Goal: Find specific page/section: Find specific page/section

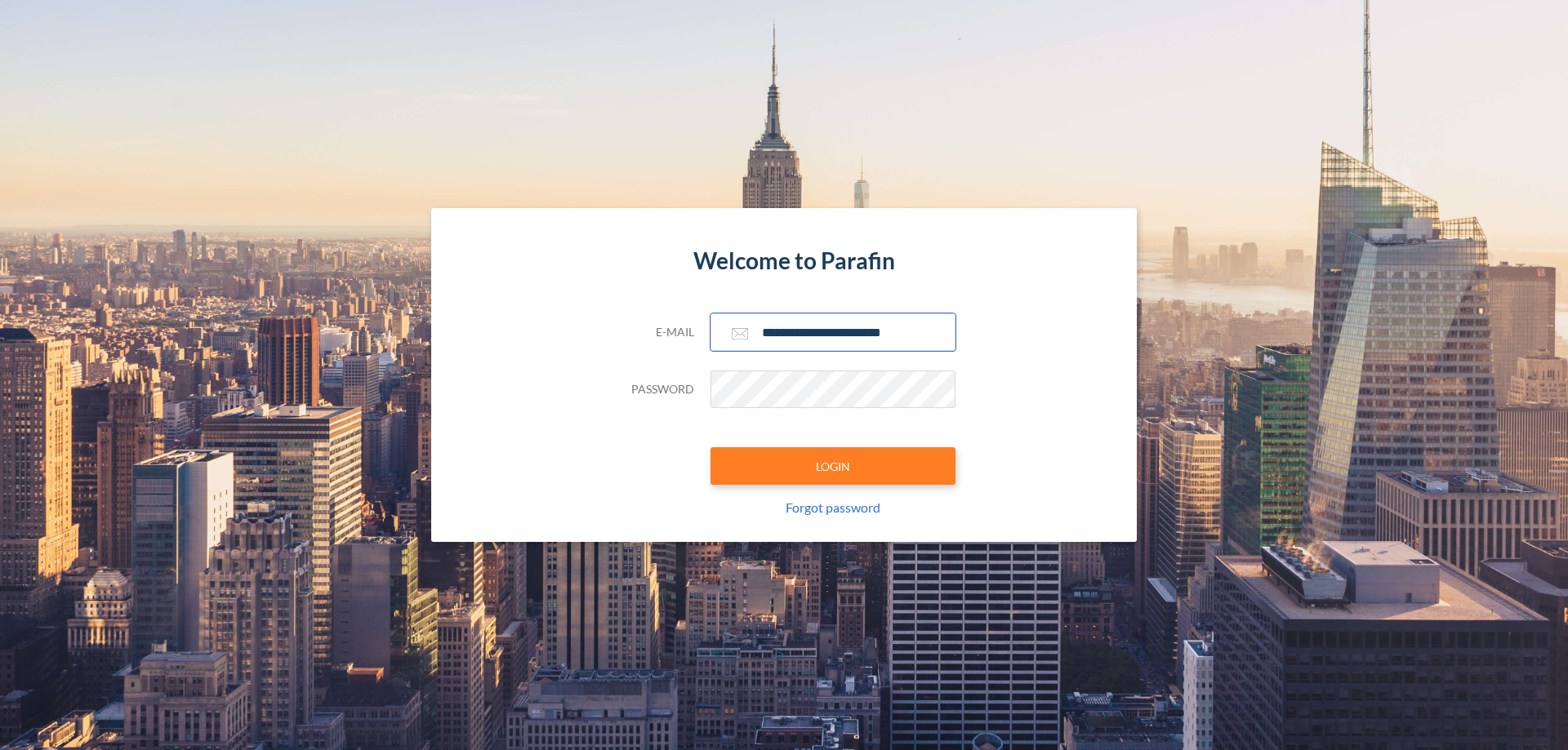
type input "**********"
click at [833, 466] on button "LOGIN" at bounding box center [833, 466] width 245 height 37
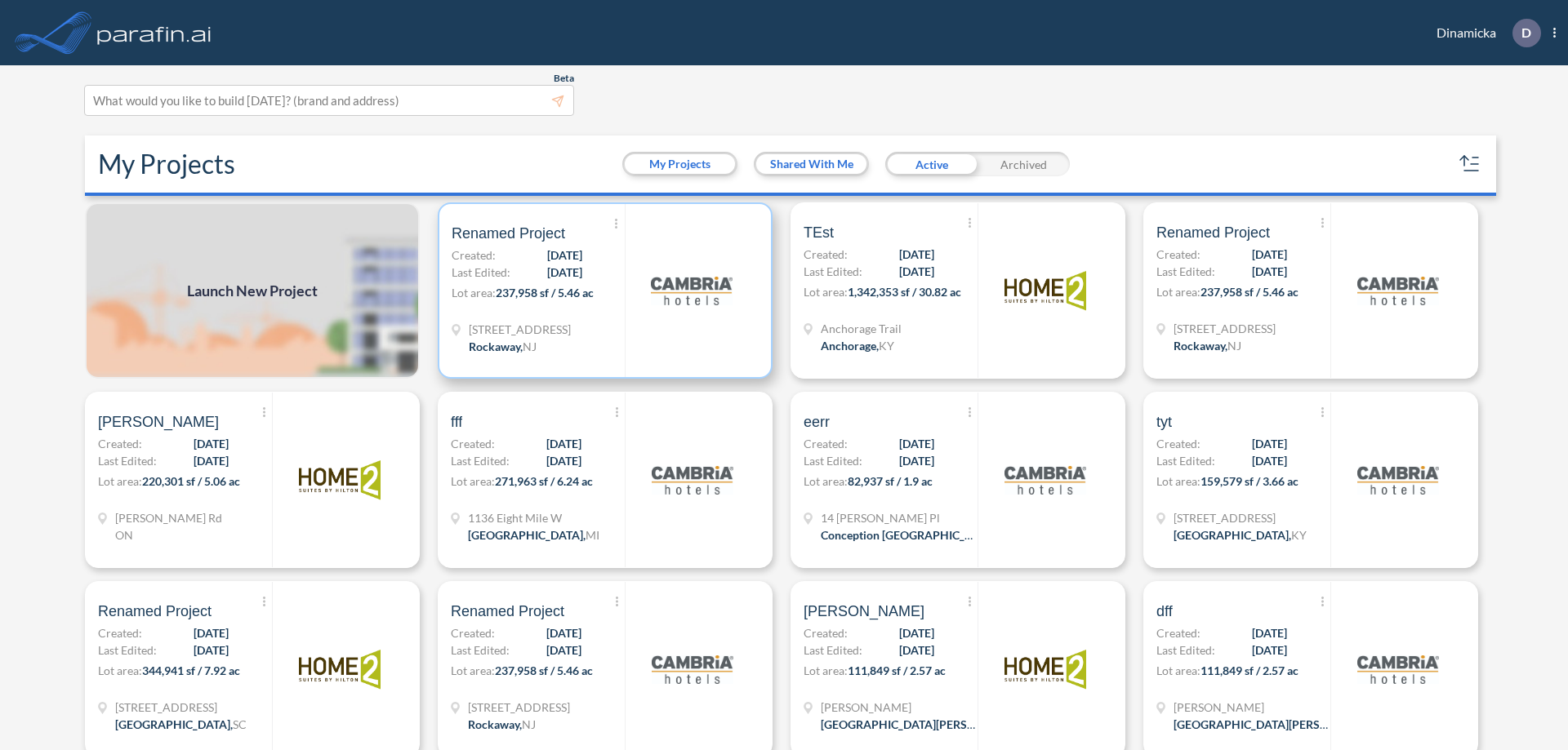
scroll to position [4, 0]
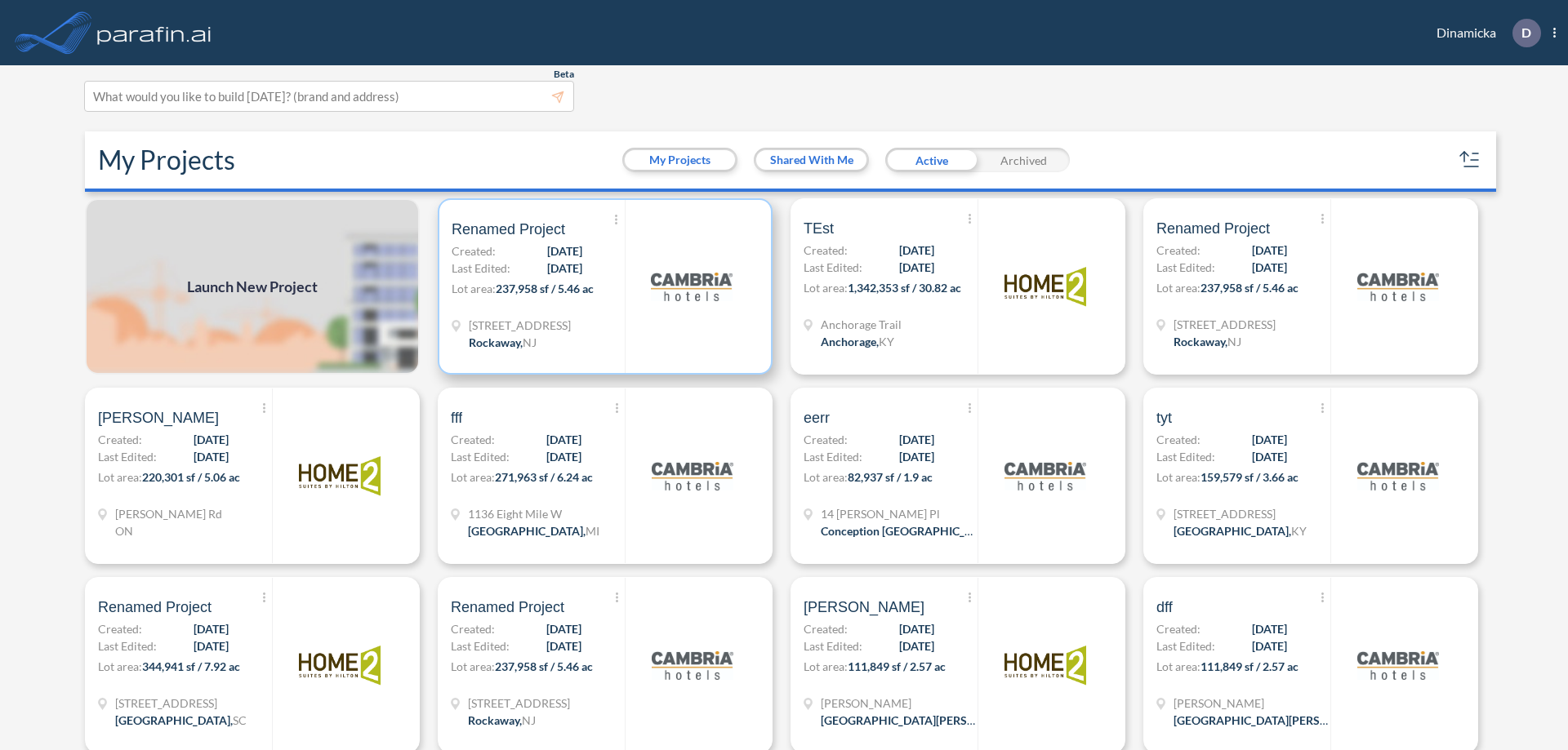
click at [602, 286] on p "Lot area: 237,958 sf / 5.46 ac" at bounding box center [538, 291] width 173 height 23
